Goal: Information Seeking & Learning: Learn about a topic

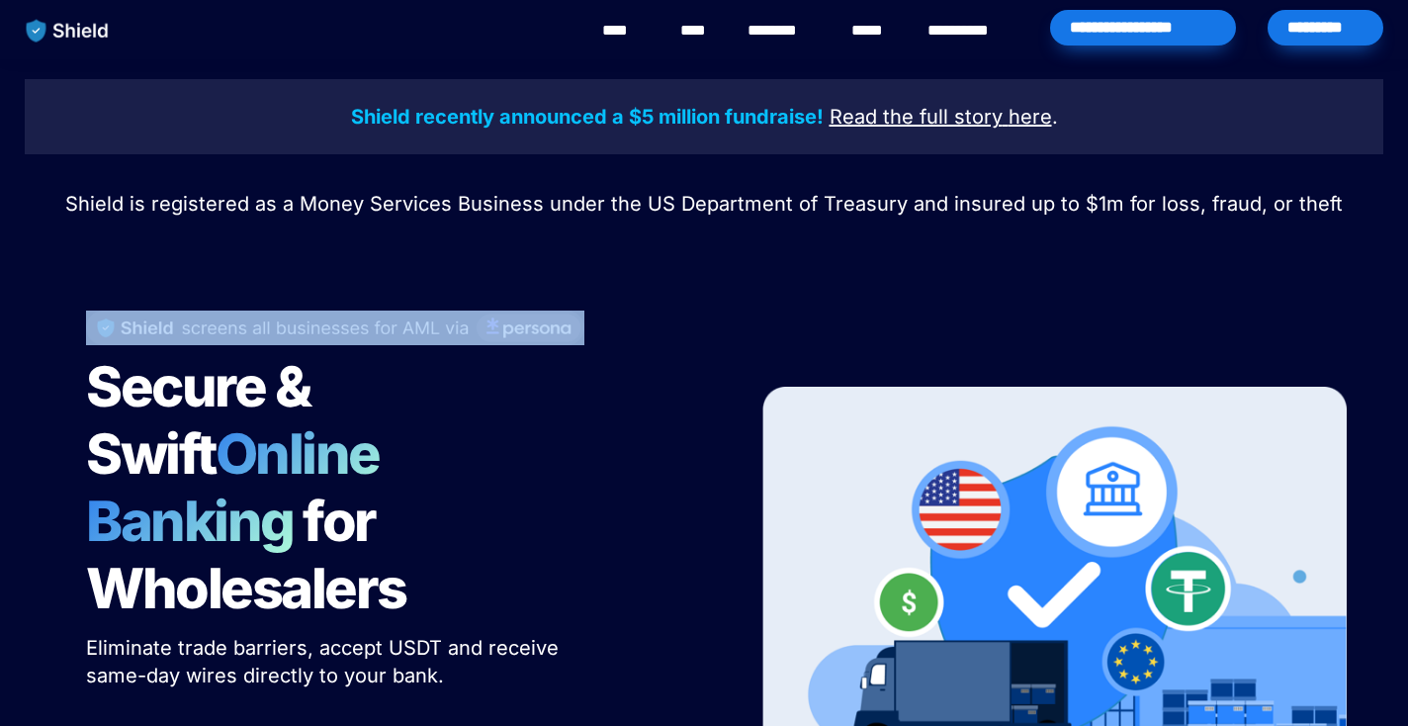
drag, startPoint x: 339, startPoint y: 223, endPoint x: 541, endPoint y: 405, distance: 271.7
click at [541, 405] on div "Shield recently announced a $5 million fundraise! Read the full story here . Sh…" at bounding box center [704, 473] width 1408 height 828
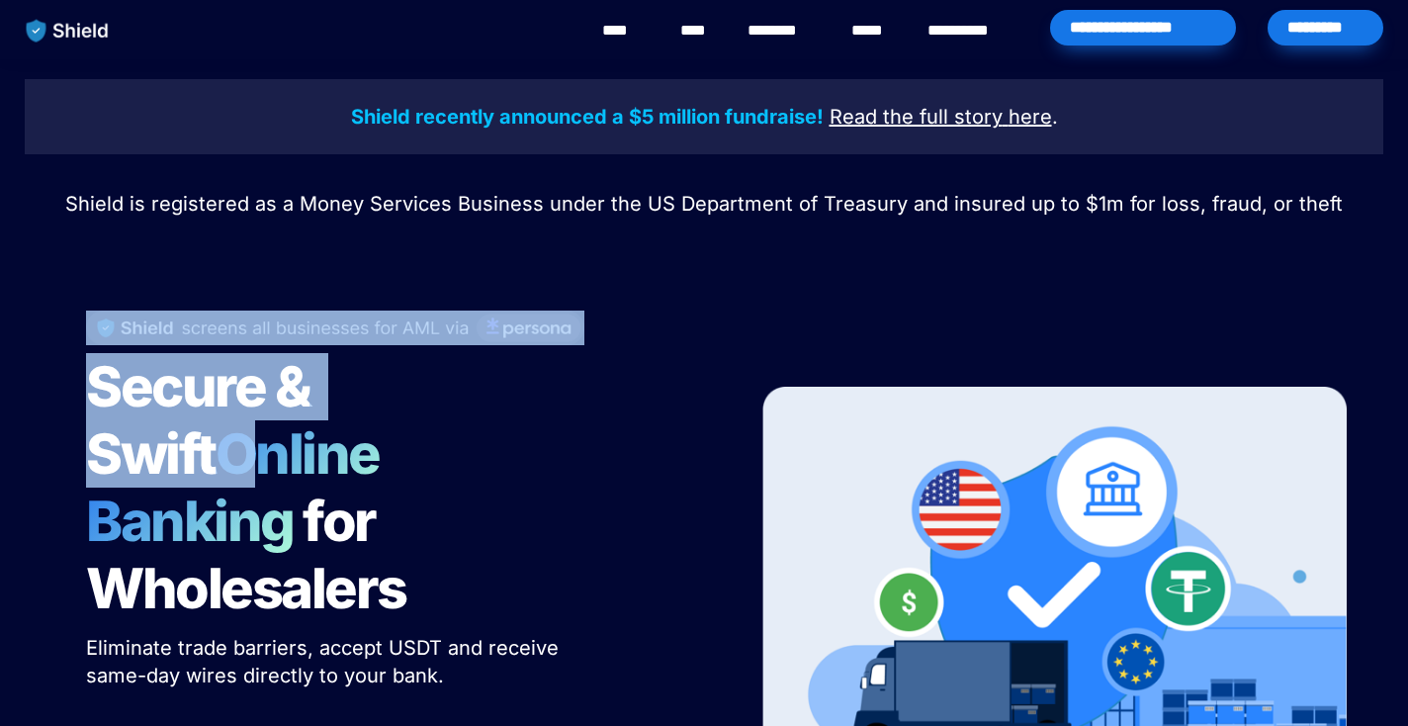
click at [541, 405] on h1 "Secure & Swift Online Banking for Wholesalers" at bounding box center [333, 487] width 494 height 285
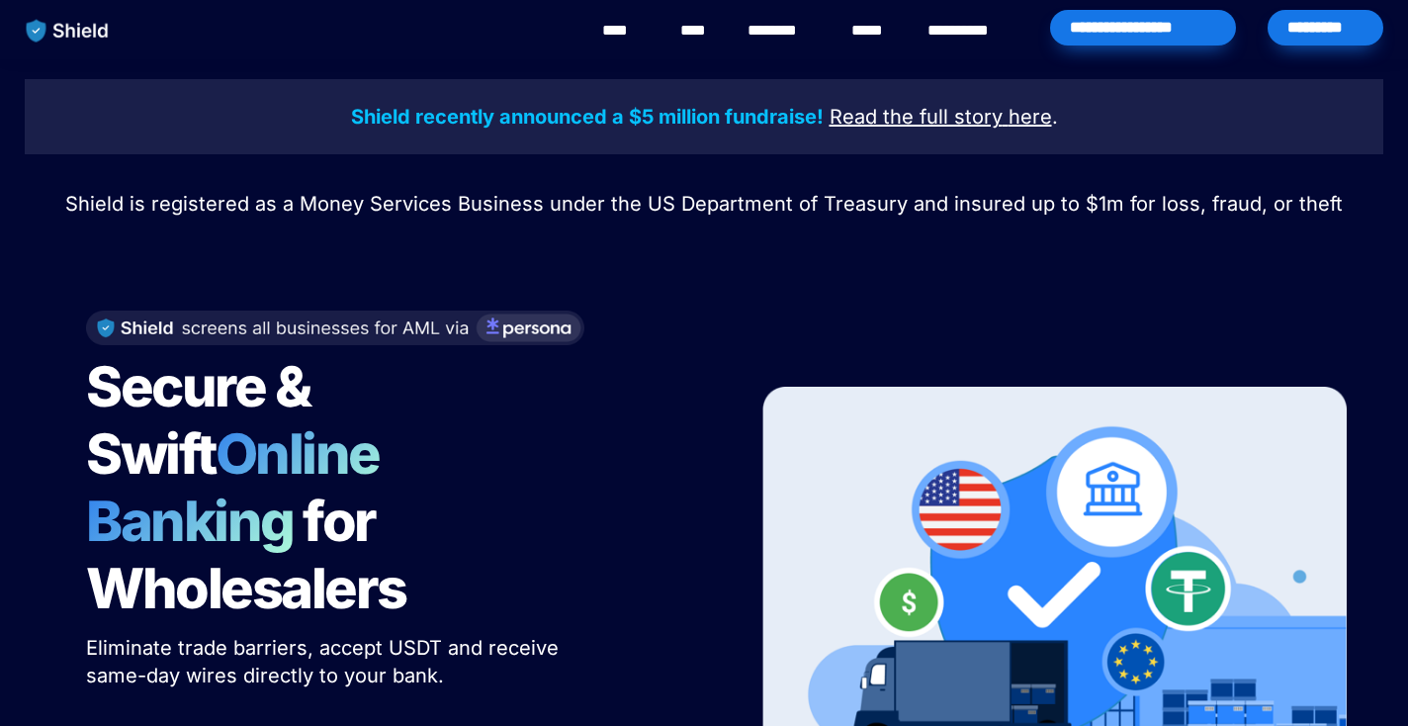
click at [513, 402] on h1 "Secure & Swift Online Banking for Wholesalers" at bounding box center [333, 487] width 494 height 285
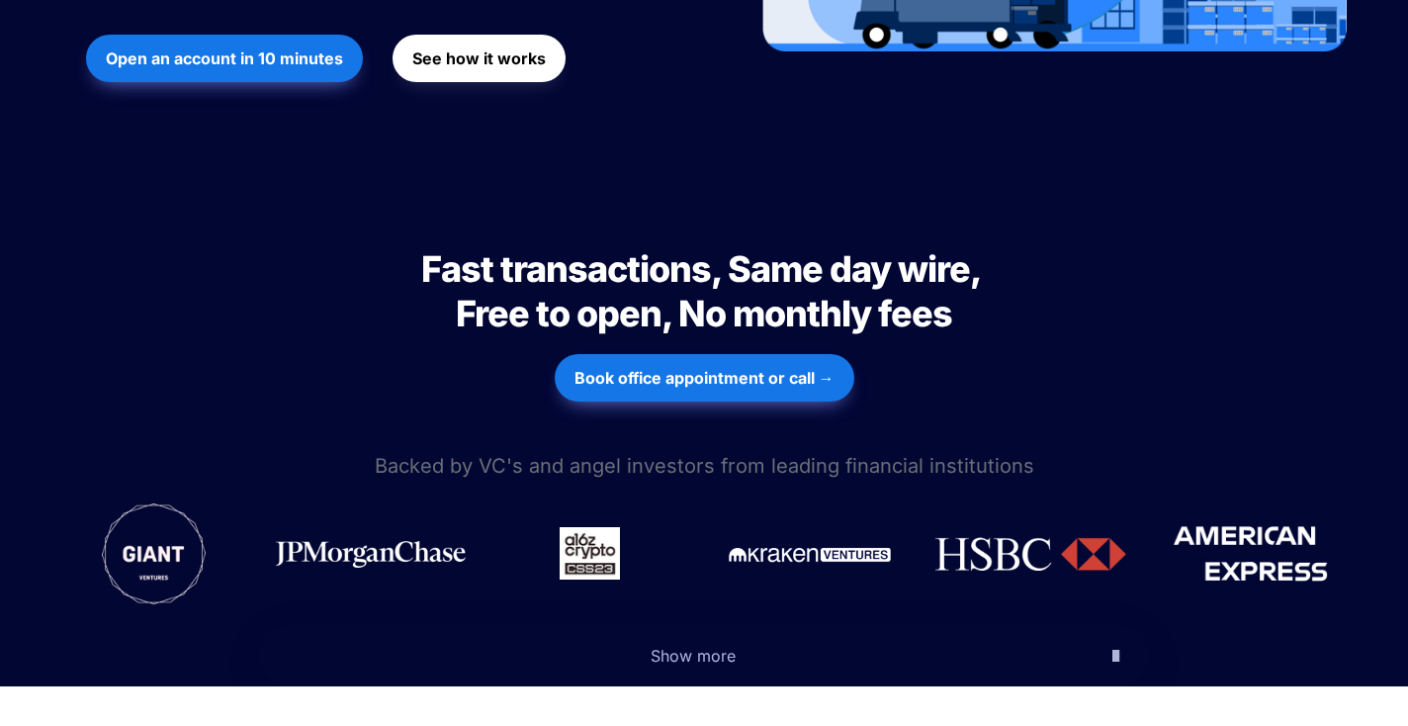
scroll to position [709, 0]
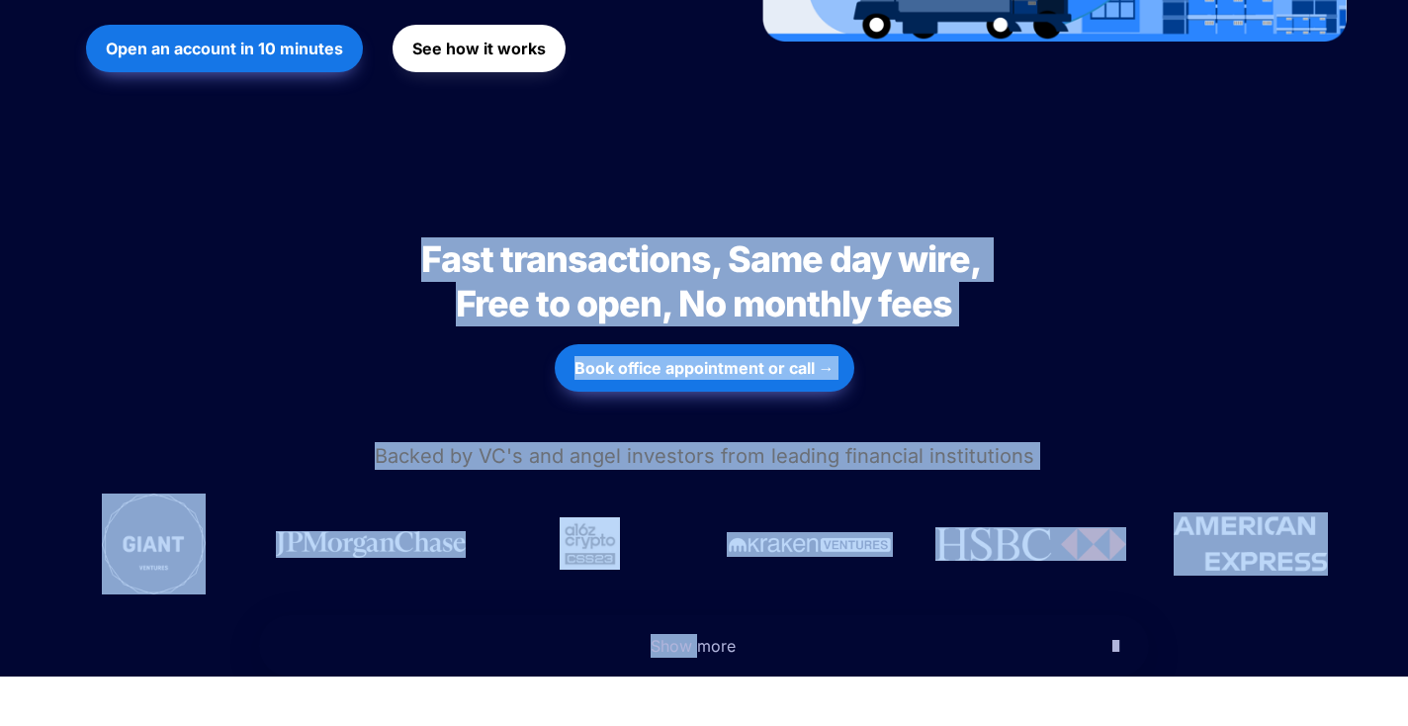
drag, startPoint x: 342, startPoint y: 208, endPoint x: 786, endPoint y: 690, distance: 655.7
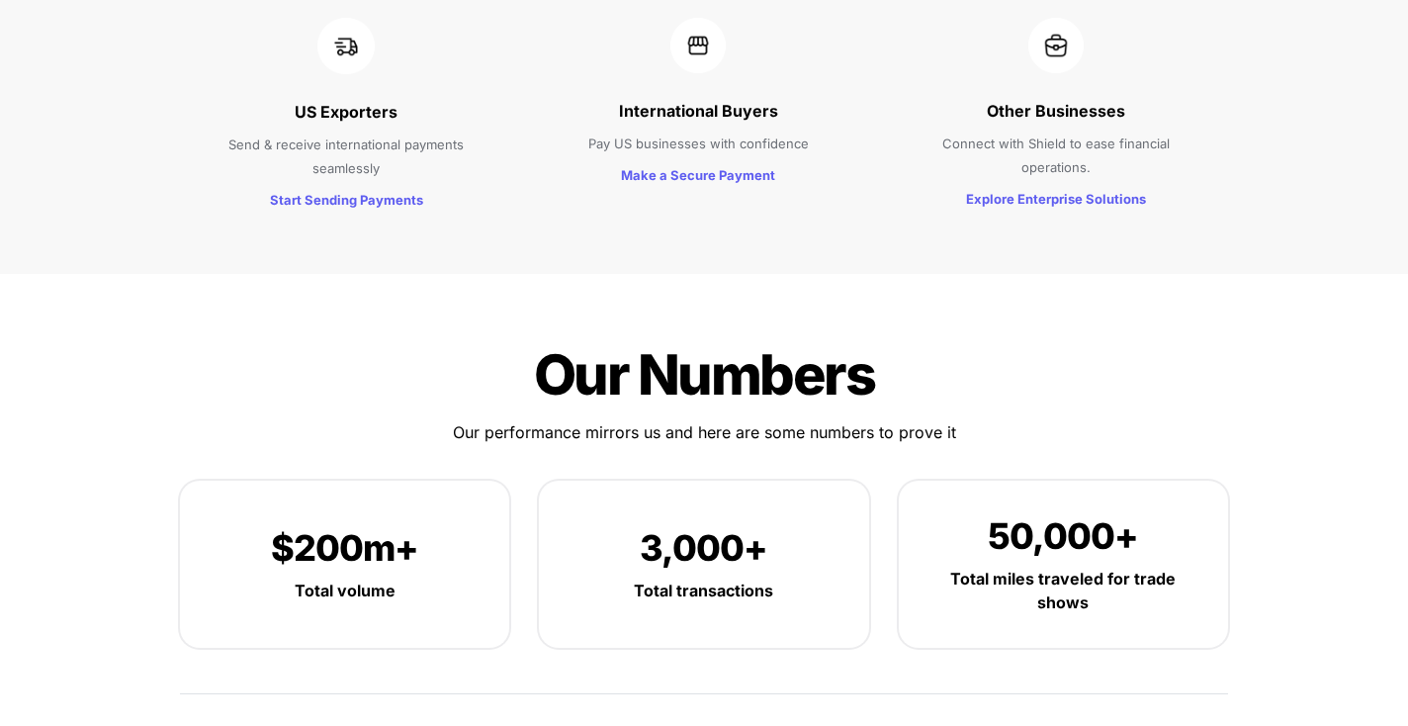
scroll to position [2372, 0]
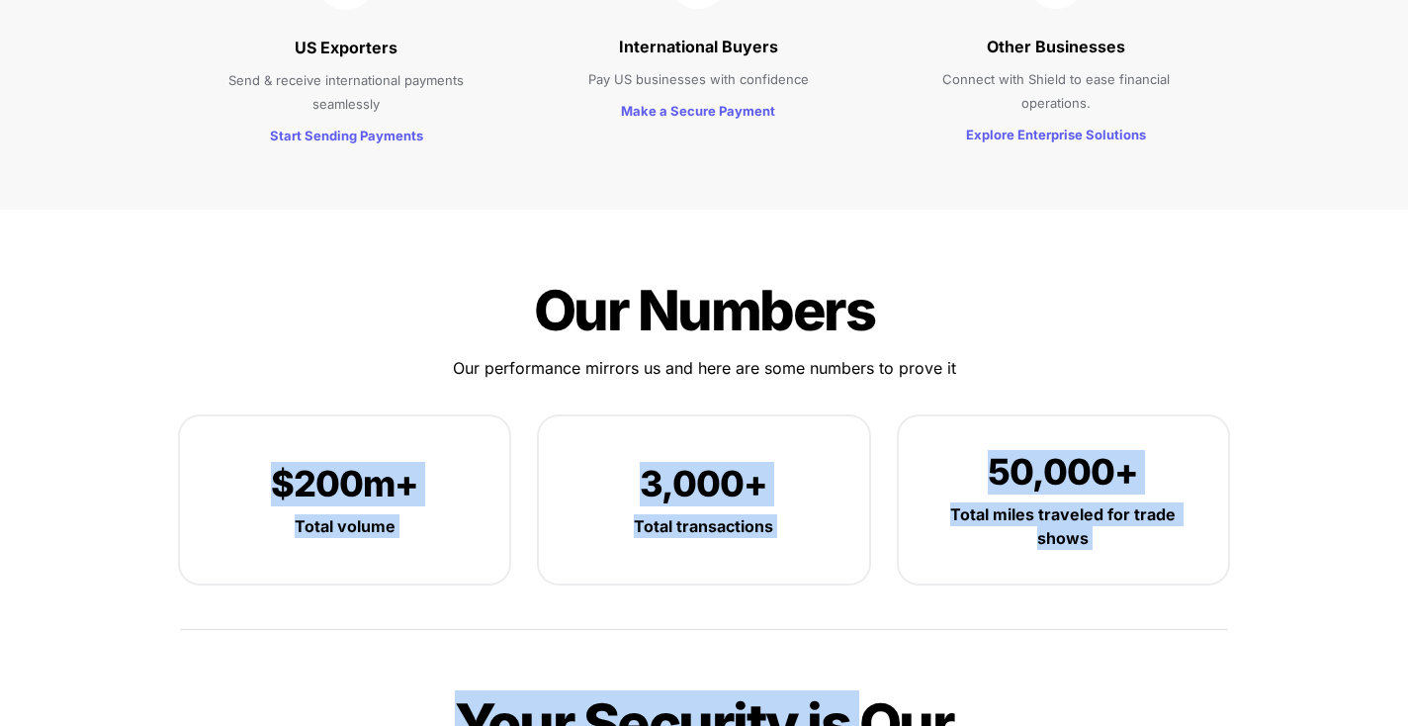
drag, startPoint x: 221, startPoint y: 231, endPoint x: 877, endPoint y: 643, distance: 774.8
click at [877, 643] on div "Our Numbers Our Numbers Our performance mirrors us and here are some numbers to…" at bounding box center [704, 701] width 1408 height 983
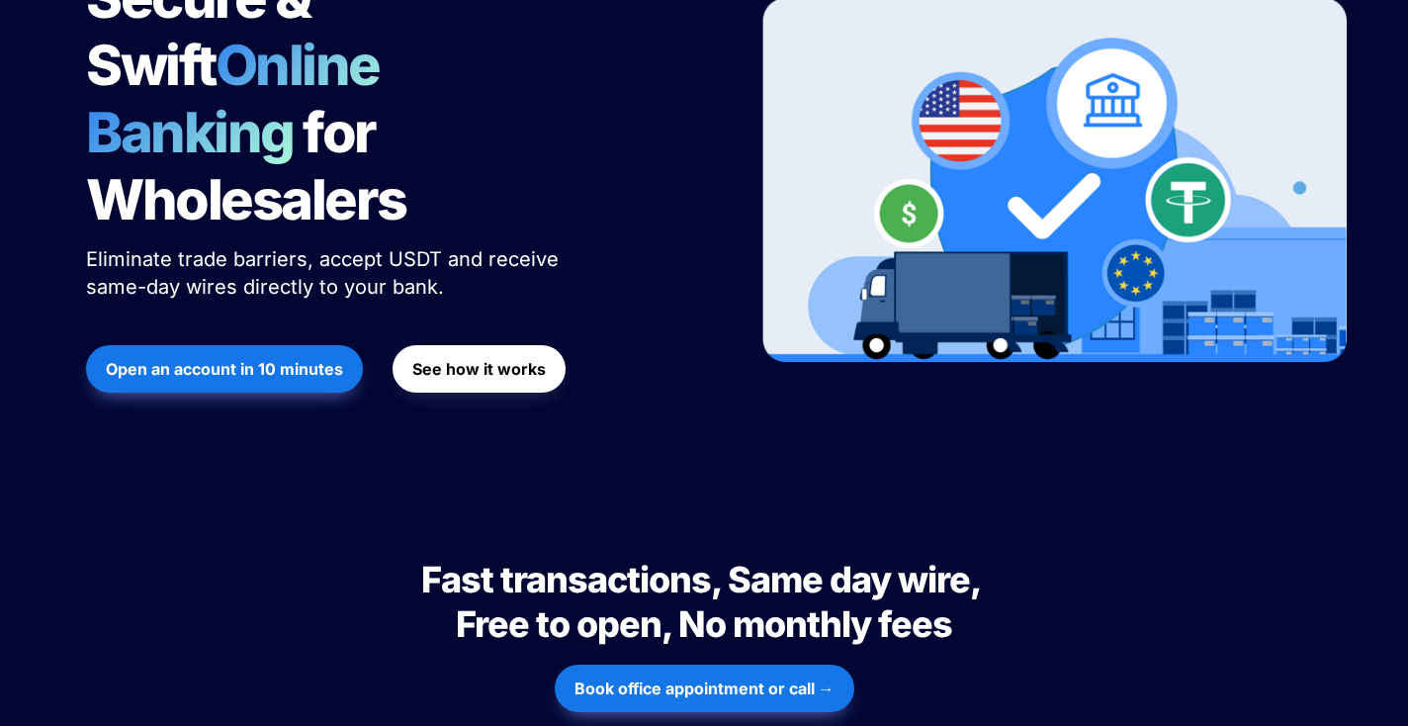
scroll to position [251, 0]
